Goal: Task Accomplishment & Management: Manage account settings

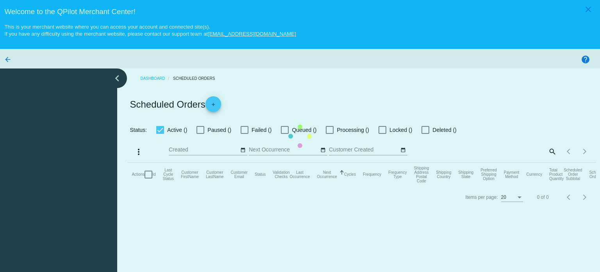
checkbox input "true"
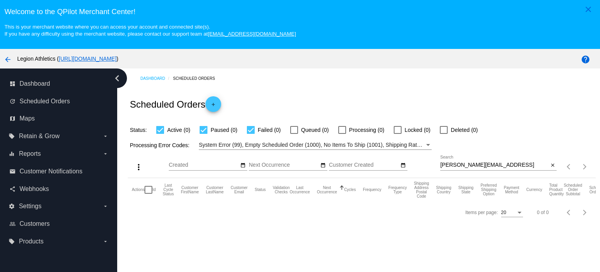
click at [472, 170] on div at bounding box center [498, 170] width 116 height 0
click at [472, 167] on input "Johnson.jessica54@gmail.vom" at bounding box center [494, 165] width 108 height 6
paste input "codygirl9906@gmail.c"
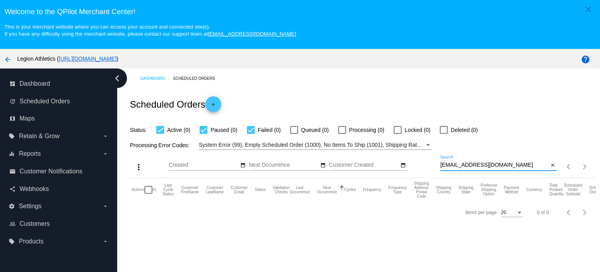
type input "[EMAIL_ADDRESS][DOMAIN_NAME]"
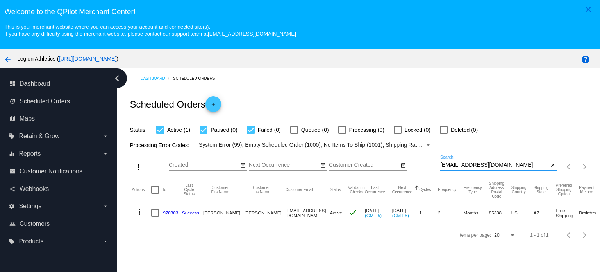
click at [171, 211] on link "970303" at bounding box center [170, 212] width 15 height 5
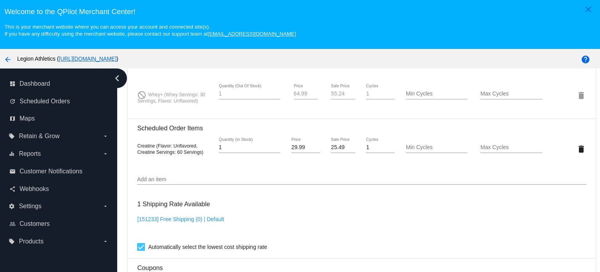
scroll to position [547, 0]
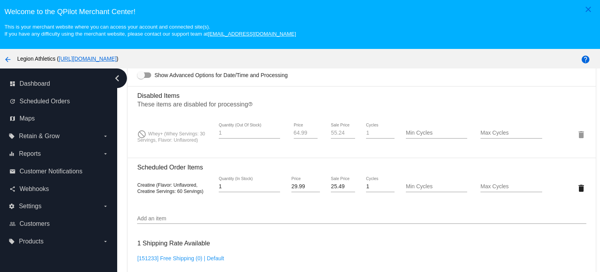
click at [175, 220] on input "Add an item" at bounding box center [361, 218] width 449 height 6
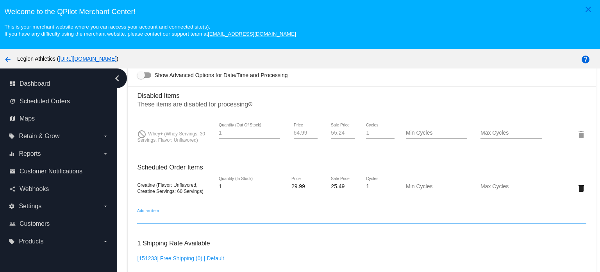
paste input "653341671417"
type input "653341671417"
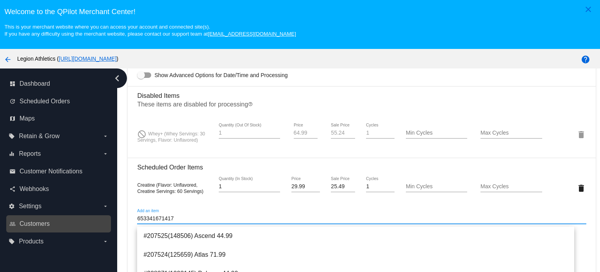
drag, startPoint x: 128, startPoint y: 220, endPoint x: 109, endPoint y: 220, distance: 19.1
click at [113, 220] on div "dashboard Dashboard update Scheduled Orders map Maps local_offer Retain & Grow …" at bounding box center [300, 184] width 600 height 232
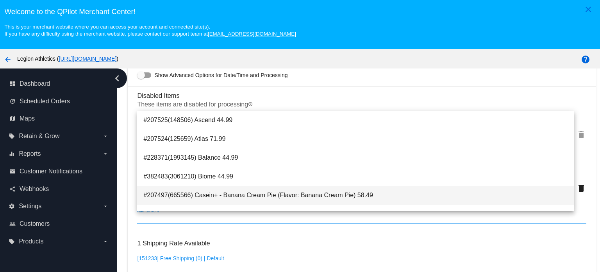
paste input "287348"
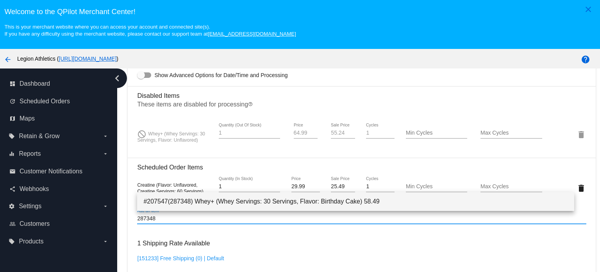
type input "287348"
click at [192, 201] on span "#207547(287348) Whey+ (Whey Servings: 30 Servings, Flavor: Birthday Cake) 58.49" at bounding box center [355, 201] width 425 height 19
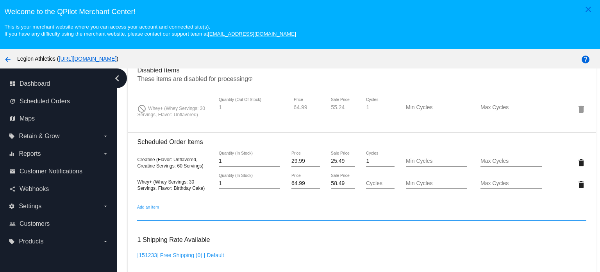
scroll to position [586, 0]
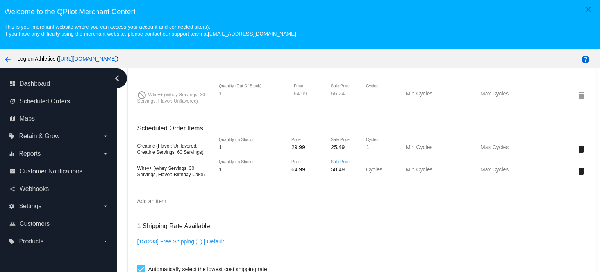
drag, startPoint x: 341, startPoint y: 168, endPoint x: 310, endPoint y: 168, distance: 31.3
click at [309, 168] on div "Whey+ (Whey Servings: 30 Servings, Flavor: Birthday Cake) 1 Quantity (In Stock)…" at bounding box center [361, 170] width 449 height 22
type input "55.24"
click at [330, 239] on mat-card "Customer 6860354: Donna Roberts codygirl9906@gmail.com Customer Shipping Enter …" at bounding box center [362, 105] width 468 height 875
click at [577, 98] on mat-icon "delete" at bounding box center [581, 95] width 9 height 9
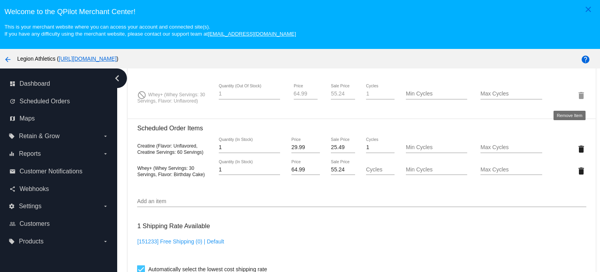
scroll to position [514, 0]
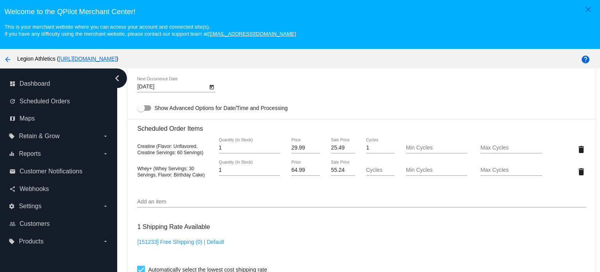
click at [354, 228] on div "1 Shipping Rate Available [151233] Free Shipping (0) | Default Automatically se…" at bounding box center [361, 246] width 449 height 56
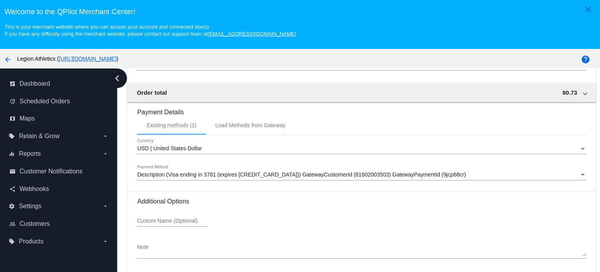
scroll to position [49, 0]
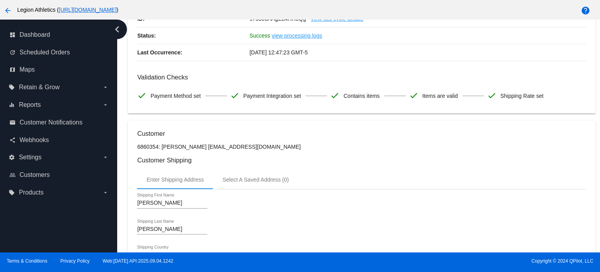
scroll to position [0, 0]
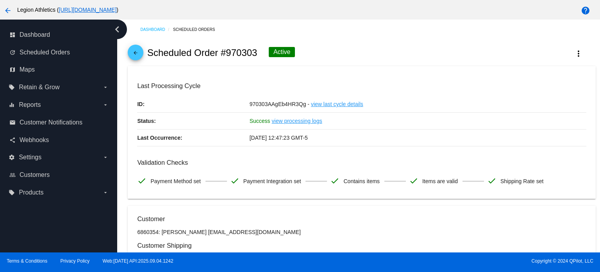
click at [136, 54] on mat-icon "arrow_back" at bounding box center [135, 54] width 9 height 9
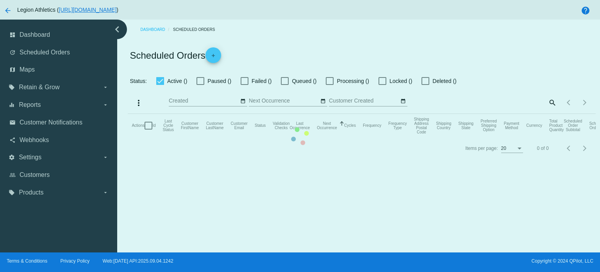
checkbox input "true"
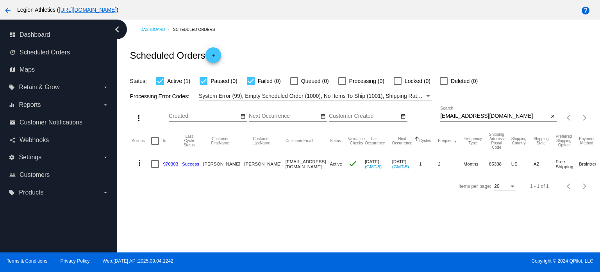
click at [167, 163] on link "970303" at bounding box center [170, 163] width 15 height 5
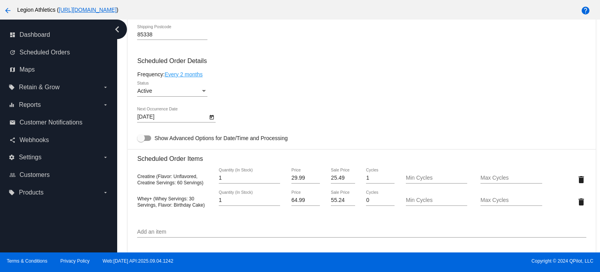
scroll to position [547, 0]
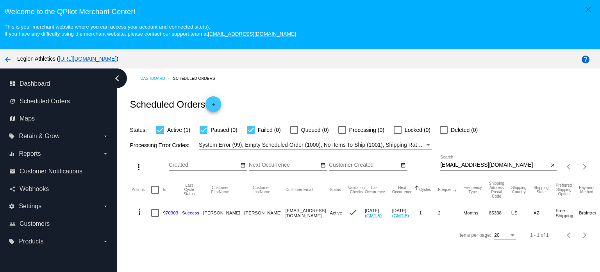
click at [501, 166] on input "[EMAIL_ADDRESS][DOMAIN_NAME]" at bounding box center [494, 165] width 108 height 6
paste input "nikim77@ao"
type input "[EMAIL_ADDRESS][DOMAIN_NAME]"
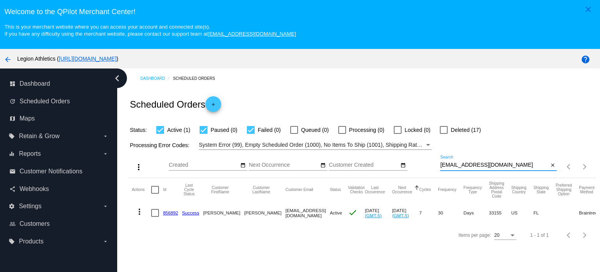
click at [170, 212] on link "856892" at bounding box center [170, 212] width 15 height 5
